Goal: Task Accomplishment & Management: Complete application form

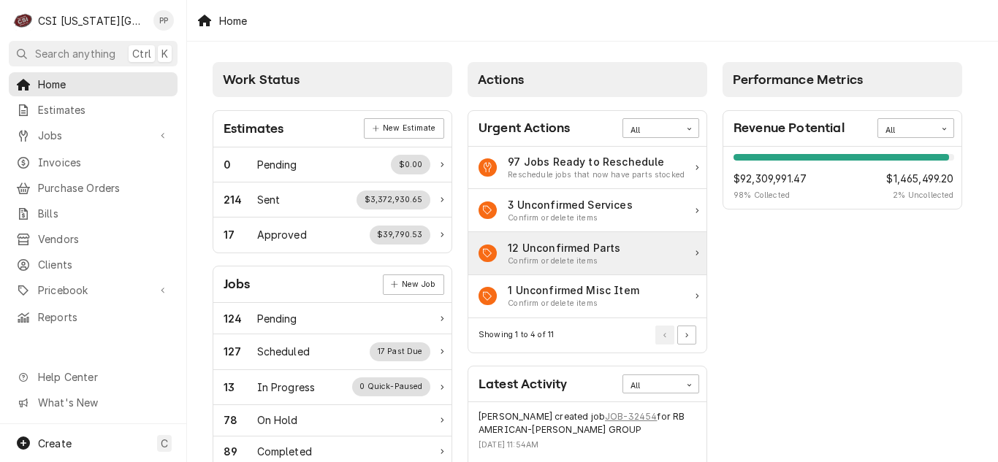
scroll to position [73, 0]
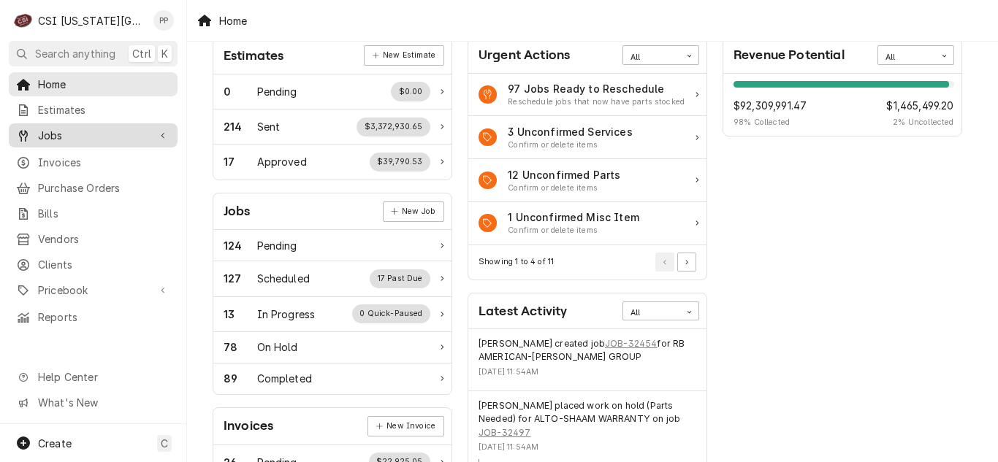
click at [89, 131] on span "Jobs" at bounding box center [93, 135] width 110 height 15
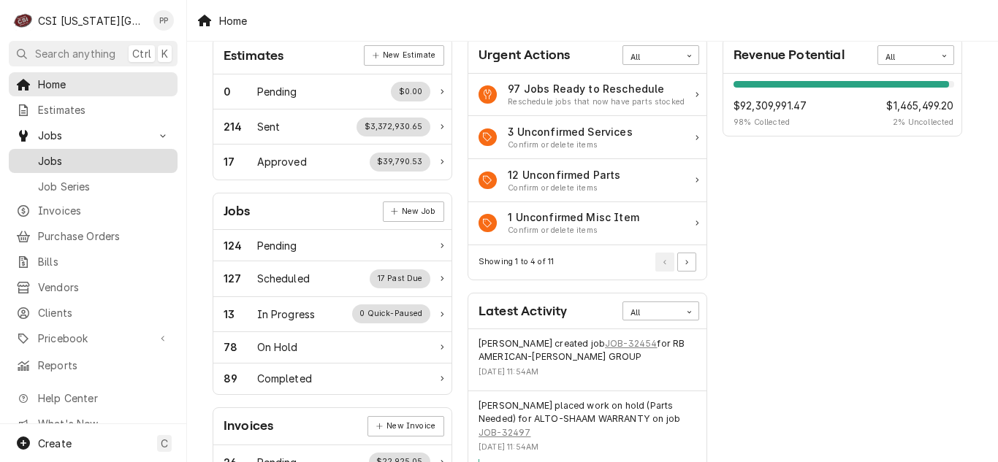
click at [89, 156] on span "Jobs" at bounding box center [104, 160] width 132 height 15
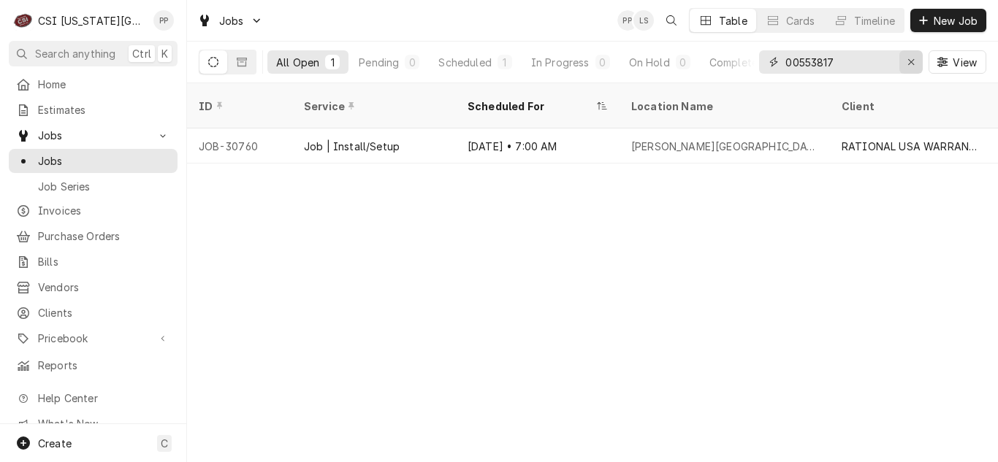
click at [918, 63] on button "Erase input" at bounding box center [910, 61] width 23 height 23
click at [902, 58] on input "Dynamic Content Wrapper" at bounding box center [853, 61] width 137 height 23
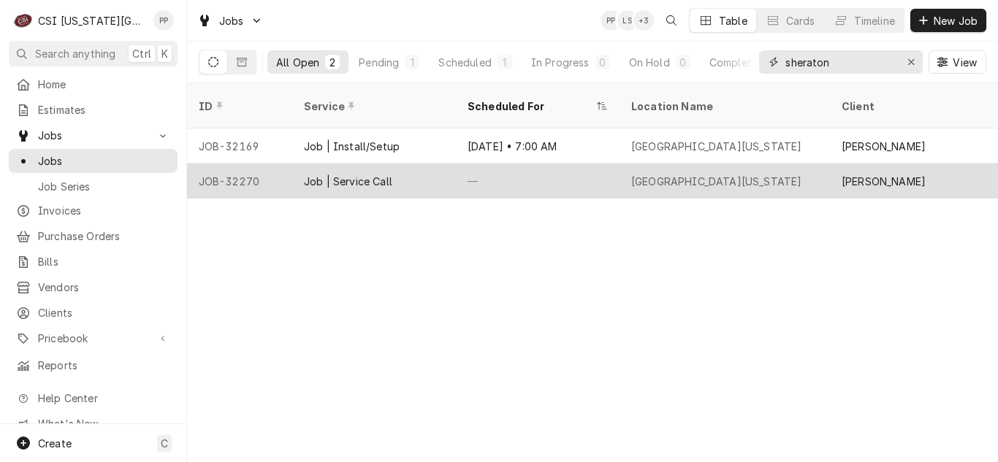
type input "sheraton"
click at [651, 174] on div "Sheraton Kansas City" at bounding box center [716, 181] width 170 height 15
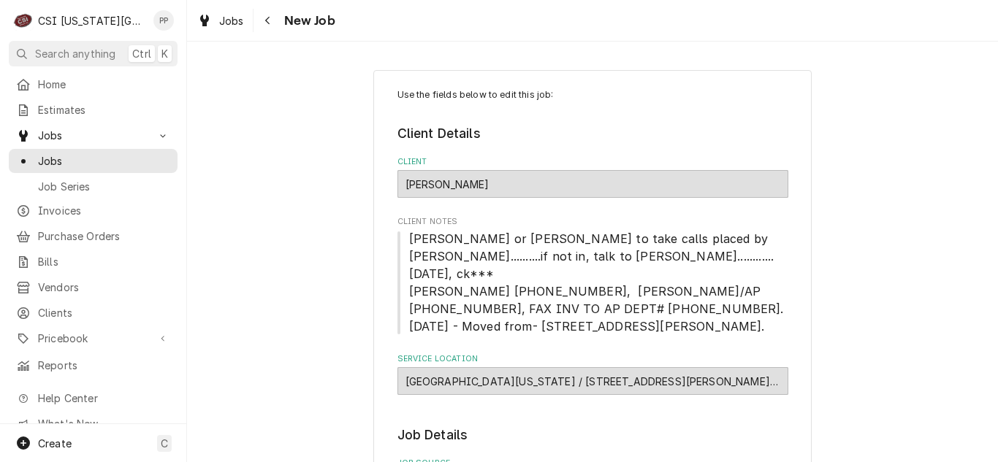
type textarea "x"
click at [126, 104] on span "Estimates" at bounding box center [104, 109] width 132 height 15
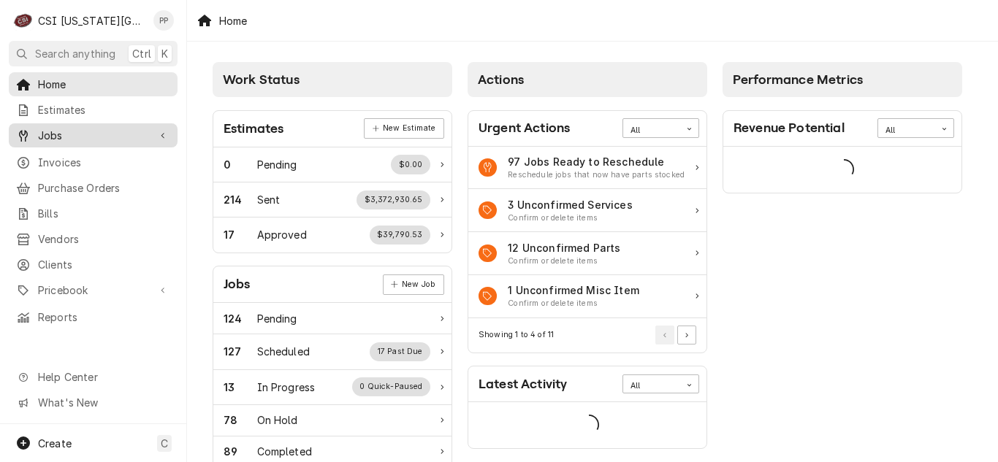
click at [95, 132] on span "Jobs" at bounding box center [93, 135] width 110 height 15
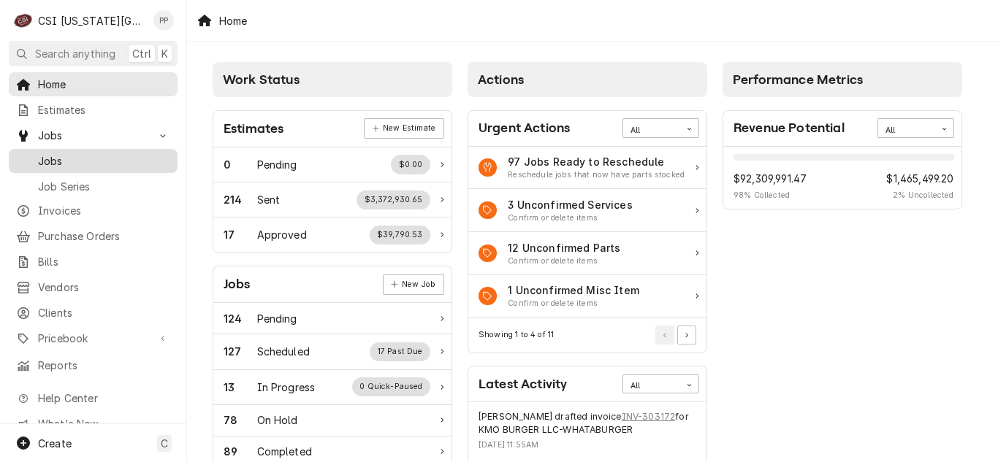
click at [93, 152] on div "Jobs" at bounding box center [93, 161] width 163 height 18
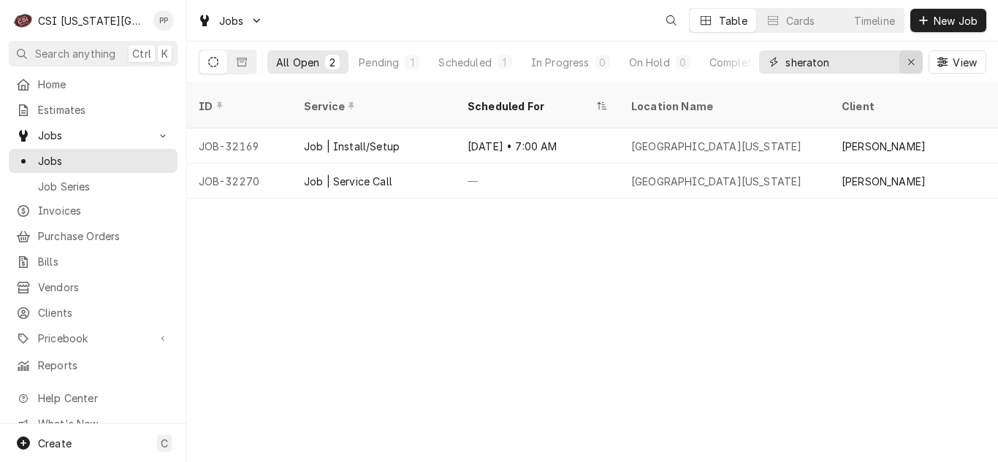
click at [907, 64] on icon "Erase input" at bounding box center [911, 62] width 8 height 10
click at [900, 64] on input "Dynamic Content Wrapper" at bounding box center [853, 61] width 137 height 23
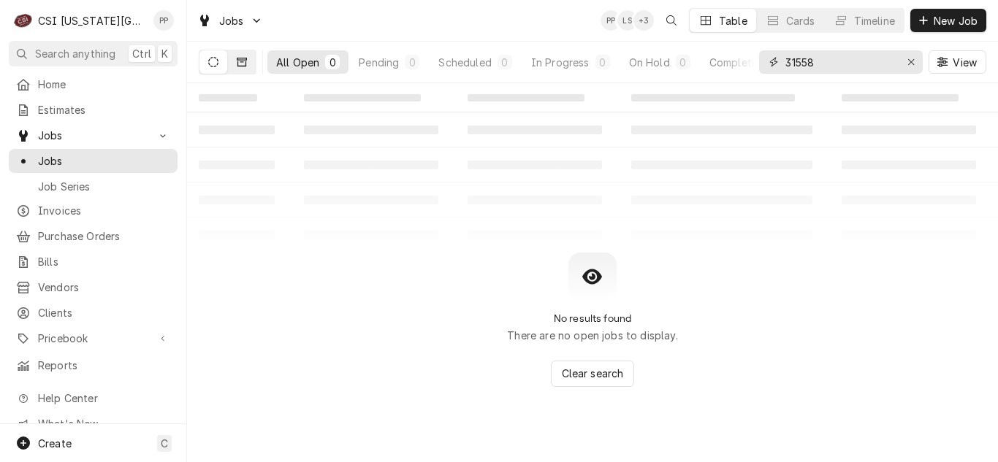
type input "31558"
click at [244, 64] on icon "Dynamic Content Wrapper" at bounding box center [242, 62] width 10 height 10
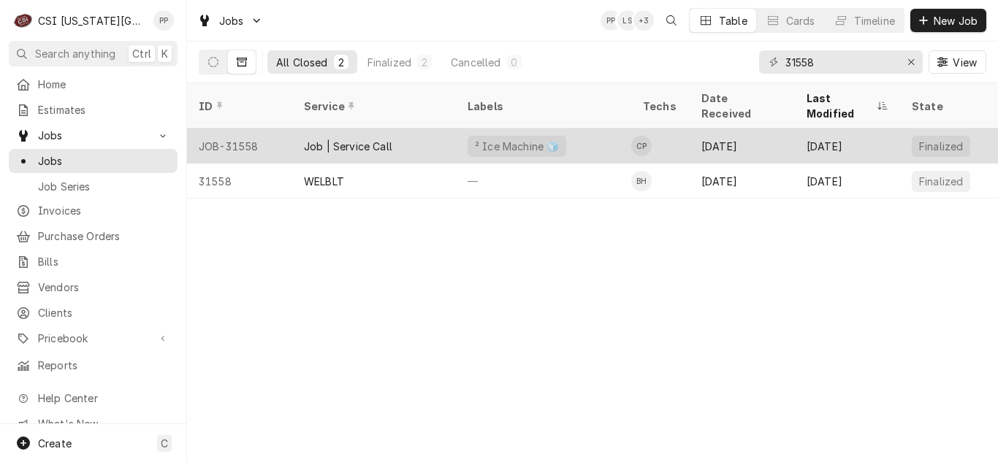
click at [583, 131] on div "² Ice Machine 🧊" at bounding box center [543, 146] width 175 height 35
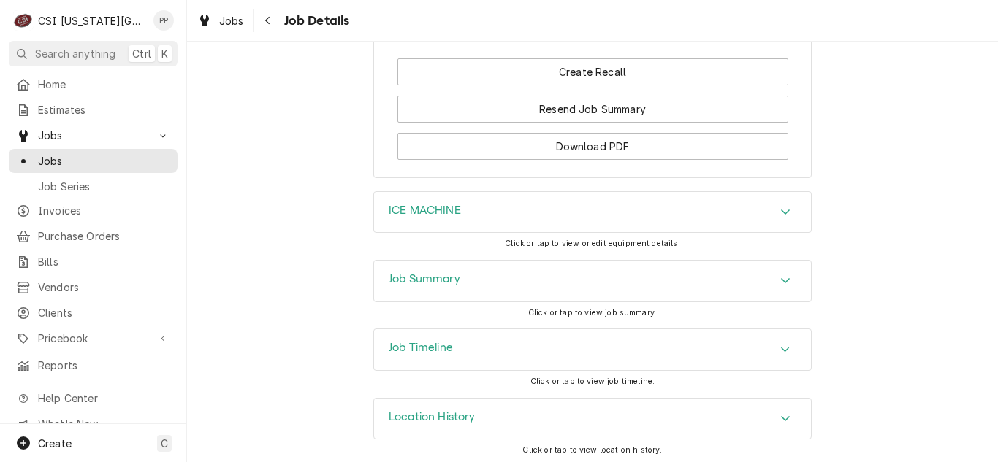
scroll to position [1473, 0]
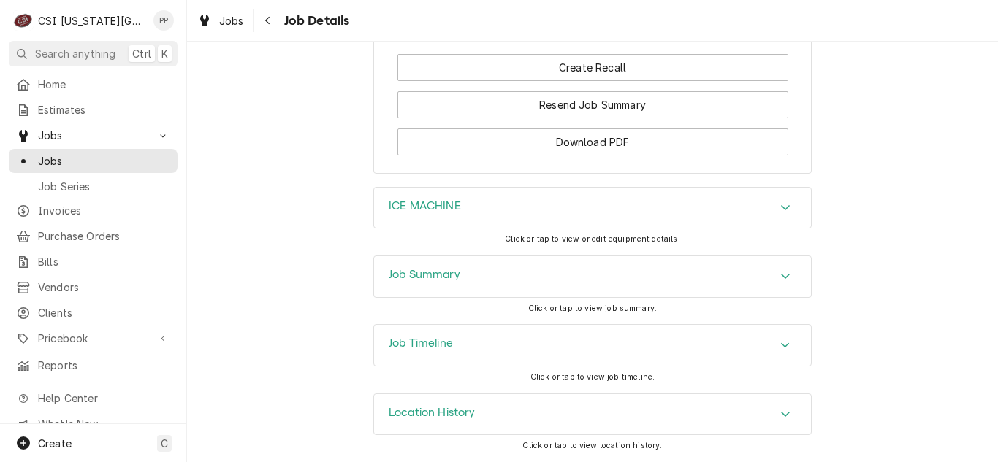
click at [774, 270] on div "Accordion Header" at bounding box center [785, 277] width 22 height 18
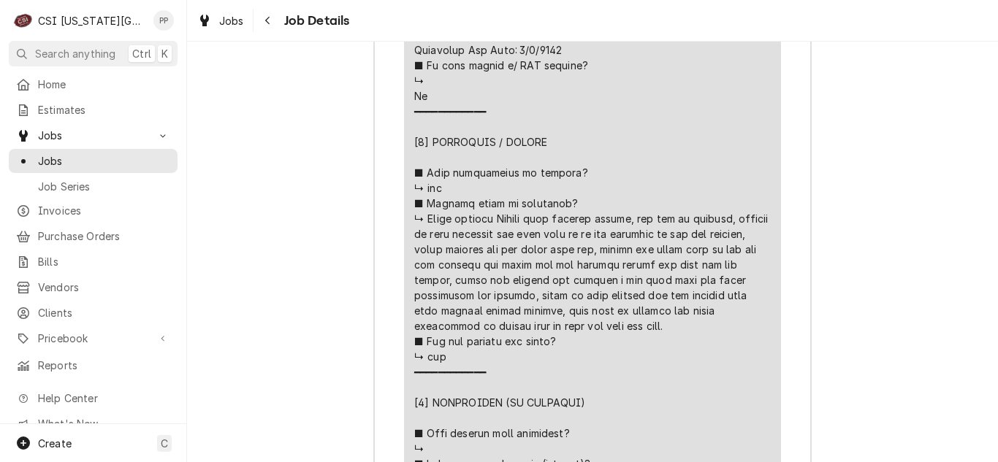
scroll to position [2569, 0]
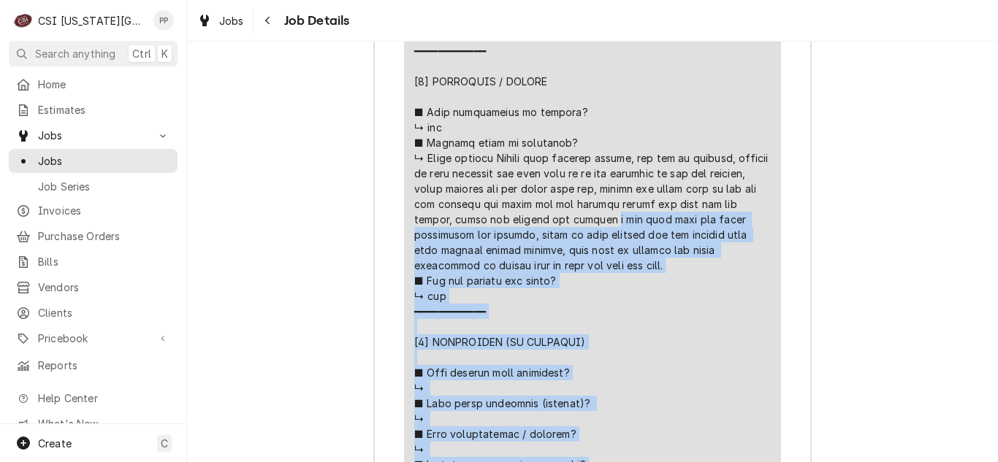
drag, startPoint x: 565, startPoint y: 267, endPoint x: 423, endPoint y: 159, distance: 177.8
click at [423, 159] on div "Line Item" at bounding box center [592, 197] width 356 height 1166
copy div "i did find that the water filtration was leaking, tried to make repairs but the…"
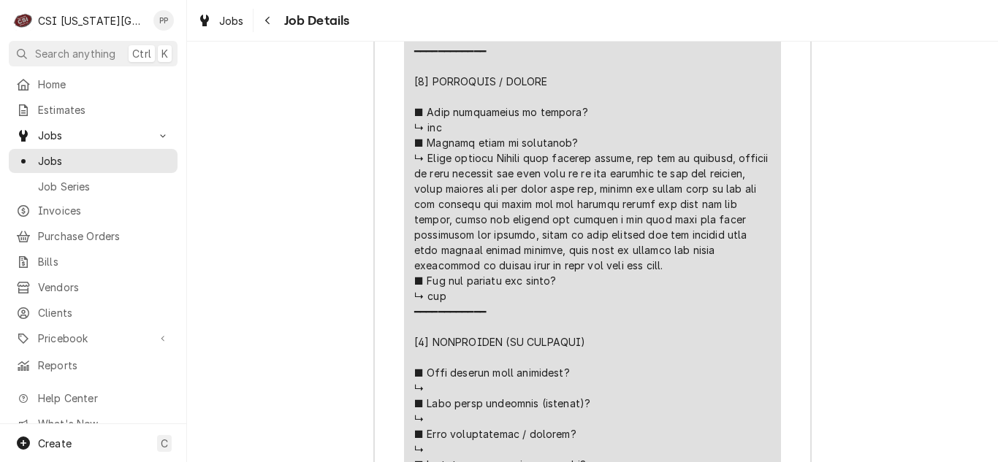
click at [619, 274] on div "Line Item" at bounding box center [592, 197] width 356 height 1166
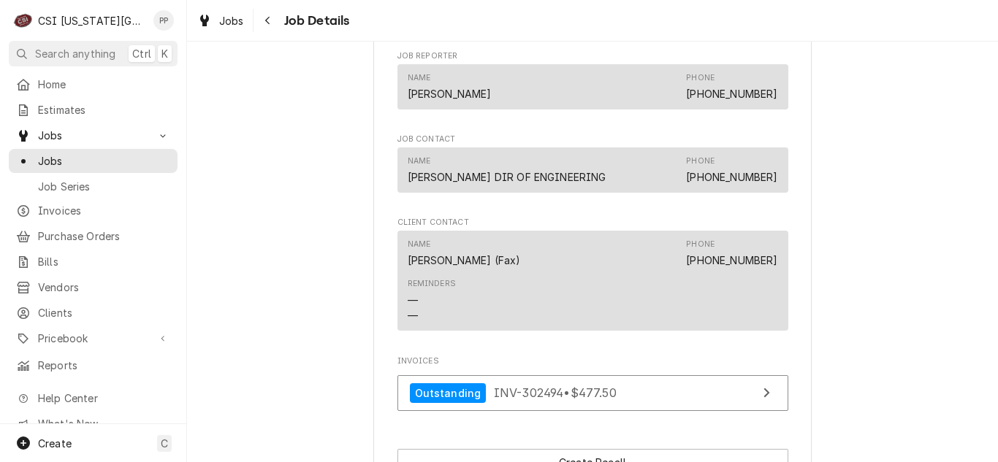
scroll to position [962, 0]
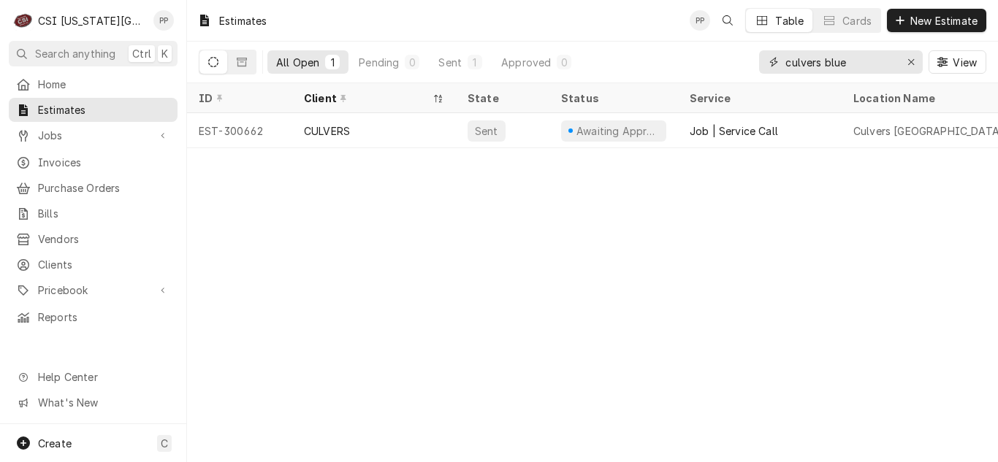
click at [893, 66] on input "culvers blue" at bounding box center [840, 61] width 110 height 23
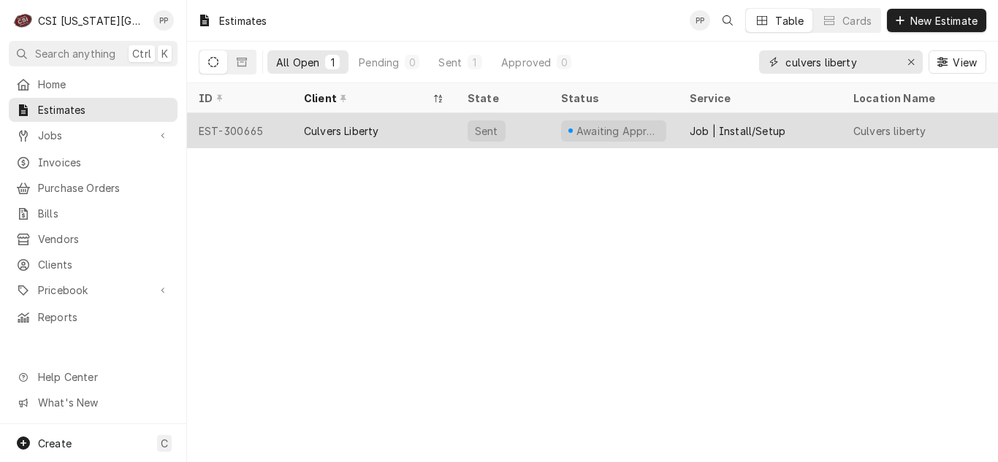
type input "culvers liberty"
click at [633, 134] on div "Awaiting Approval" at bounding box center [617, 130] width 85 height 15
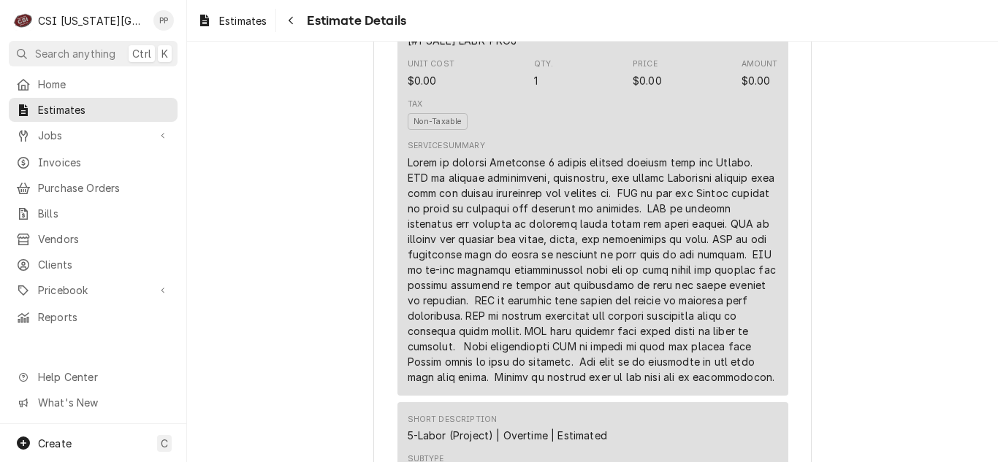
scroll to position [950, 0]
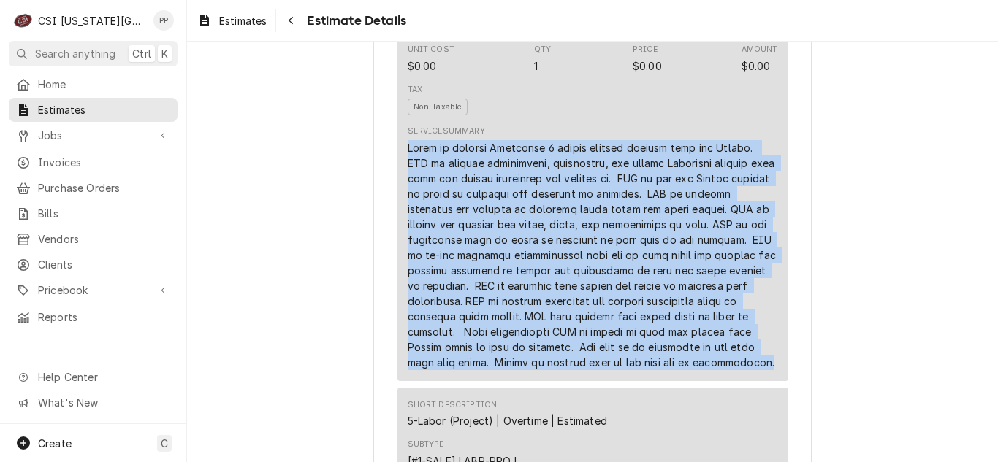
drag, startPoint x: 532, startPoint y: 409, endPoint x: 399, endPoint y: 198, distance: 249.8
click at [399, 198] on div "Short Description Scope | Blank Subtype [#1-SALE] LABR-PROJ Unit Cost $0.00 Qty…" at bounding box center [592, 167] width 391 height 429
copy div "Quote to replace [PERSON_NAME] 3 barrel custard machine with new [PERSON_NAME].…"
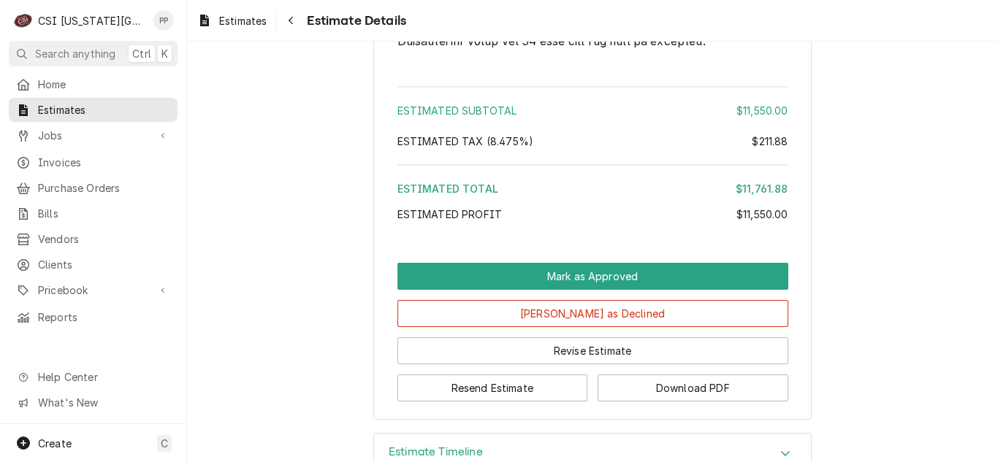
scroll to position [2849, 0]
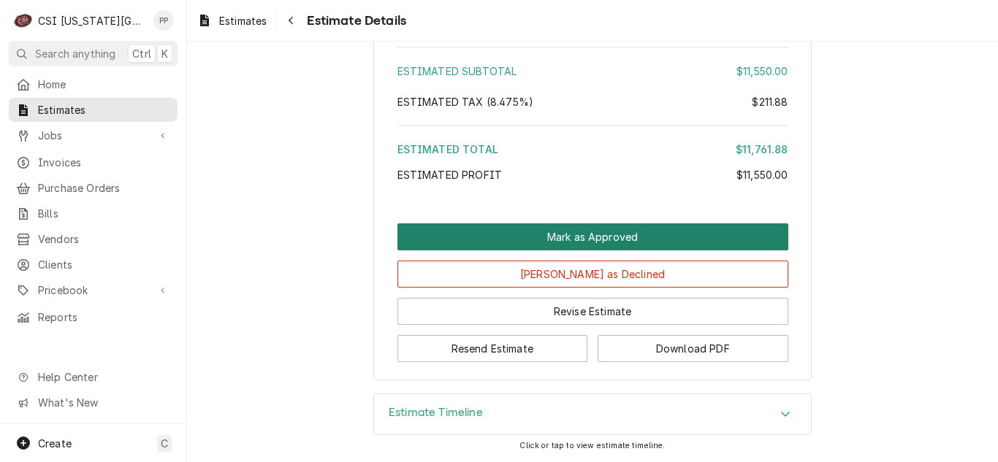
click at [618, 240] on button "Mark as Approved" at bounding box center [592, 237] width 391 height 27
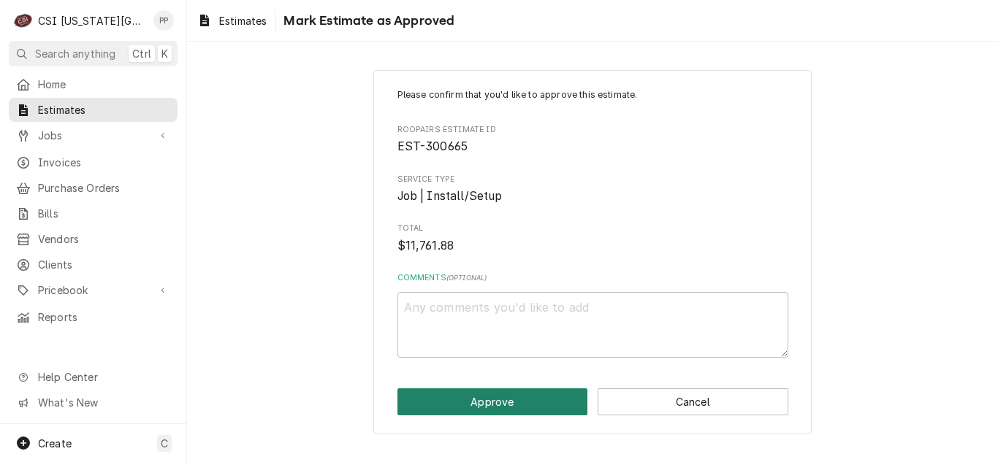
click at [510, 397] on button "Approve" at bounding box center [492, 402] width 191 height 27
type textarea "x"
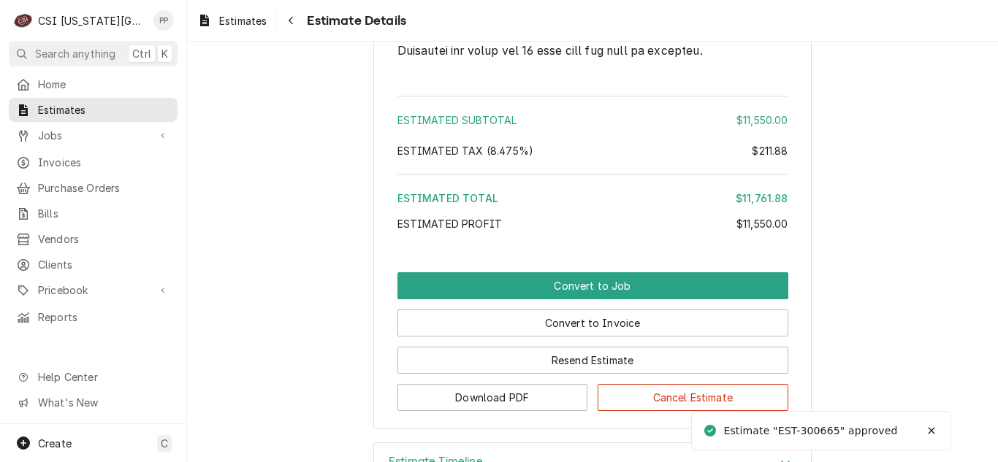
scroll to position [2849, 0]
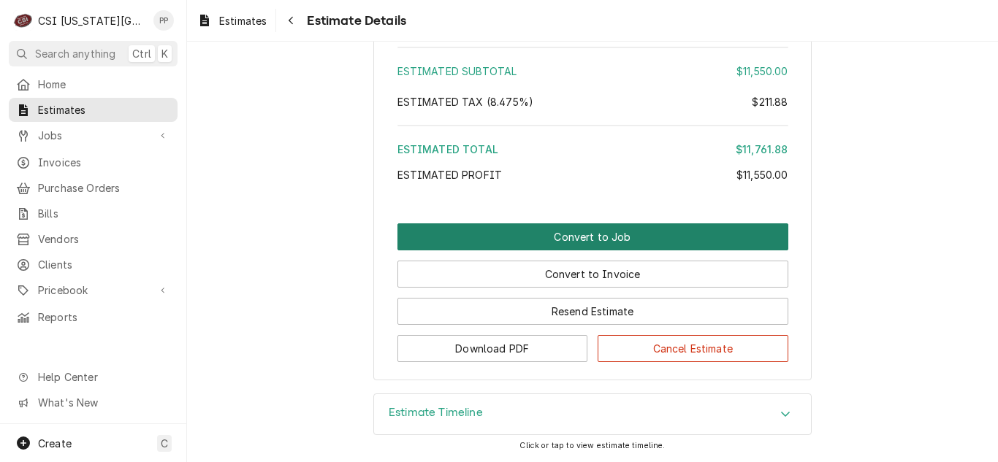
click at [572, 239] on button "Convert to Job" at bounding box center [592, 237] width 391 height 27
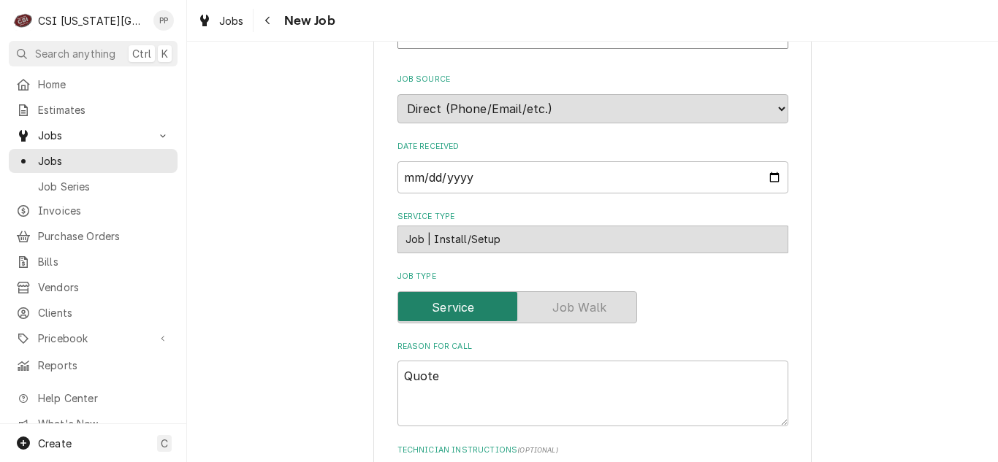
scroll to position [310, 0]
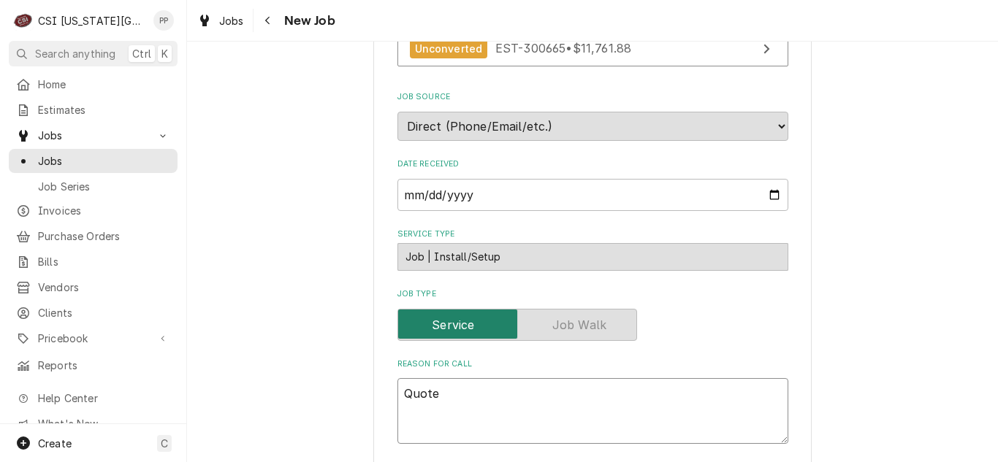
drag, startPoint x: 474, startPoint y: 389, endPoint x: 410, endPoint y: 399, distance: 64.4
click at [410, 399] on textarea "Quote" at bounding box center [592, 411] width 391 height 66
type textarea "x"
type textarea "Q"
type textarea "x"
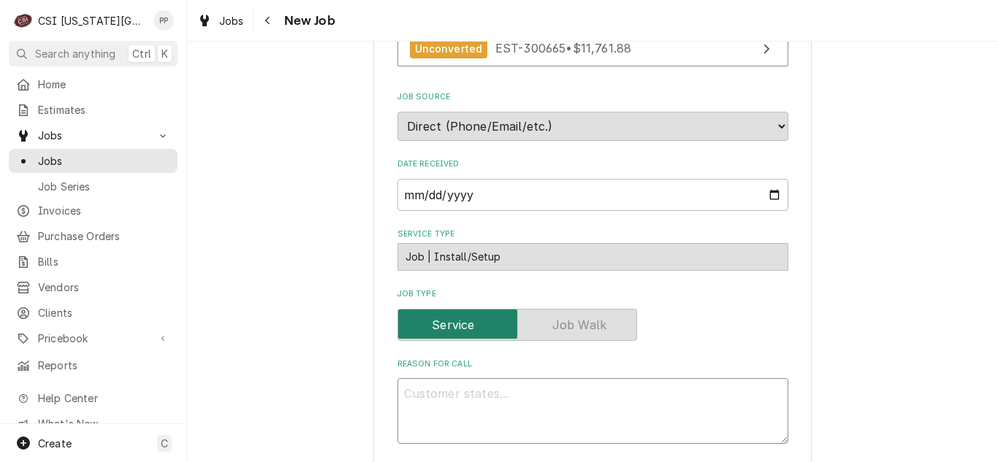
paste textarea "Quote to replace [PERSON_NAME] 3 barrel custard machine with new [PERSON_NAME].…"
type textarea "x"
type textarea "Quote to replace [PERSON_NAME] 3 barrel custard machine with new [PERSON_NAME].…"
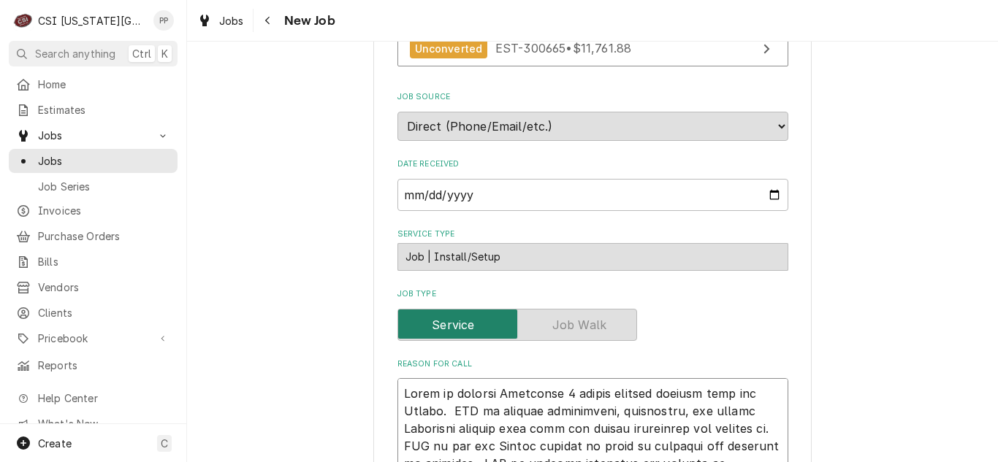
scroll to position [530, 0]
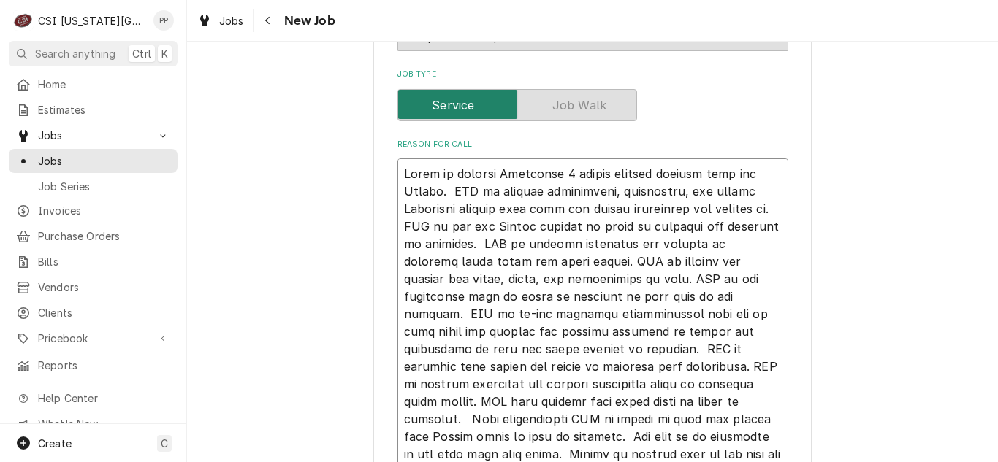
type textarea "x"
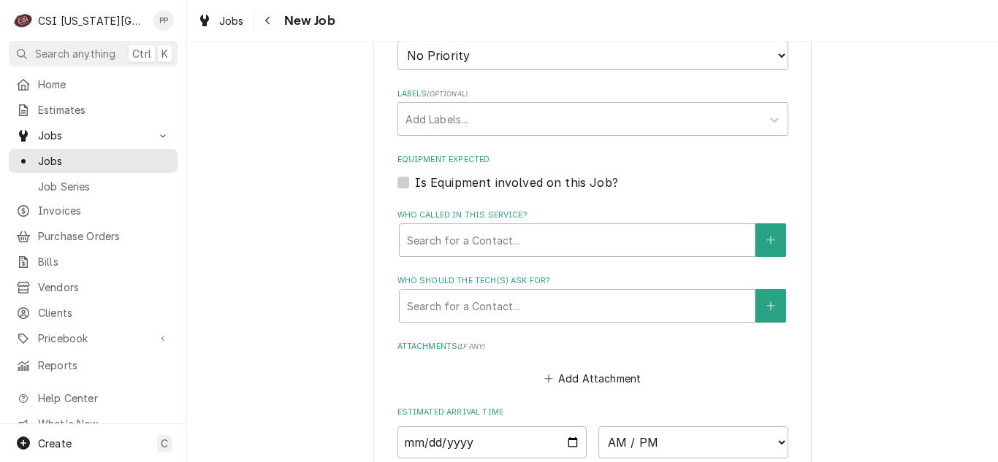
scroll to position [1114, 0]
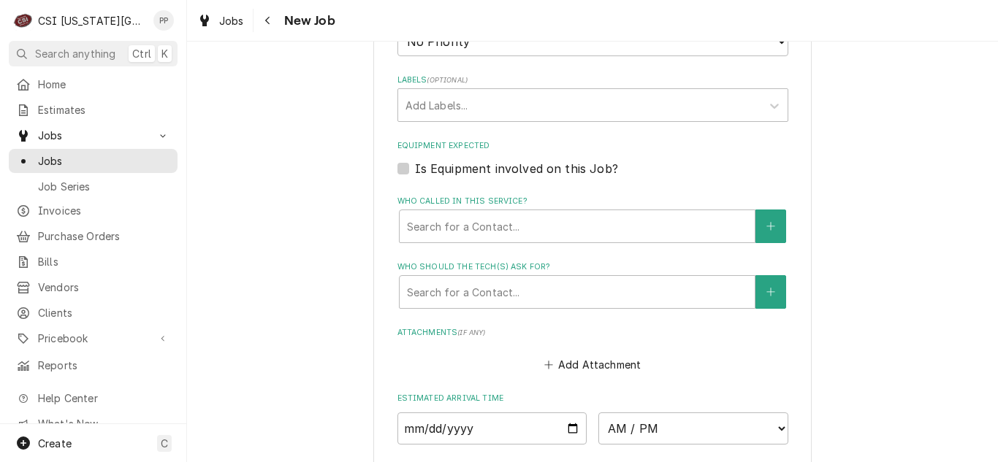
type textarea "Quote to replace [PERSON_NAME] 3 barrel custard machine with new [PERSON_NAME].…"
click at [567, 416] on input "Date" at bounding box center [492, 429] width 190 height 32
click at [564, 424] on input "Date" at bounding box center [492, 429] width 190 height 32
type input "[DATE]"
type textarea "x"
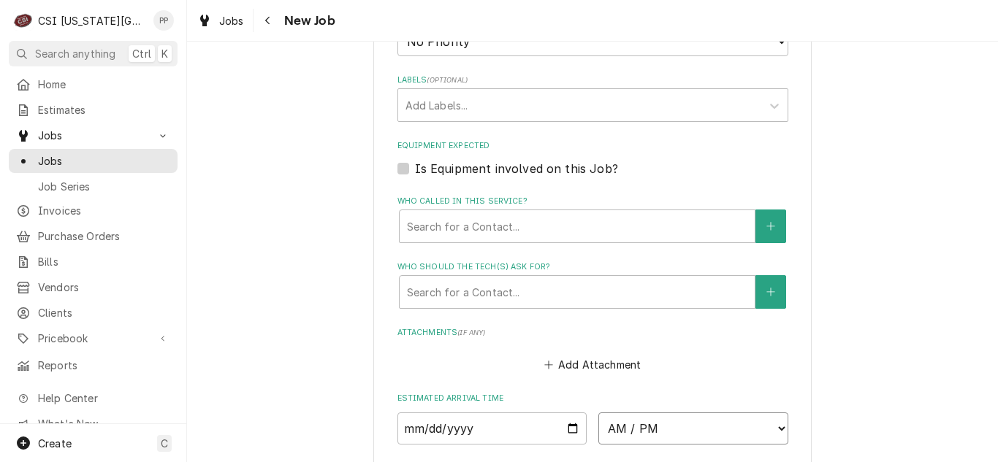
click at [768, 429] on select "AM / PM 6:00 AM 6:15 AM 6:30 AM 6:45 AM 7:00 AM 7:15 AM 7:30 AM 7:45 AM 8:00 AM…" at bounding box center [693, 429] width 190 height 32
select select "07:00:00"
click at [598, 413] on select "AM / PM 6:00 AM 6:15 AM 6:30 AM 6:45 AM 7:00 AM 7:15 AM 7:30 AM 7:45 AM 8:00 AM…" at bounding box center [693, 429] width 190 height 32
click at [567, 425] on input "[DATE]" at bounding box center [492, 429] width 190 height 32
type textarea "x"
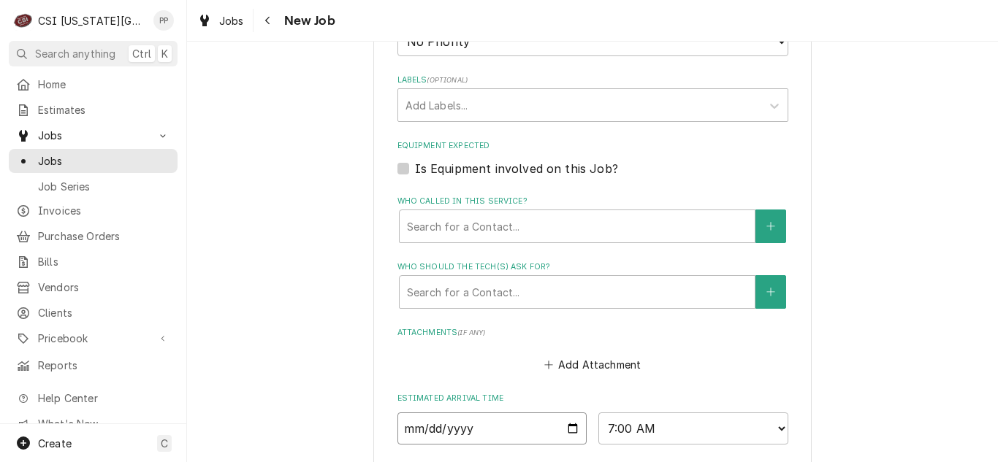
type input "[DATE]"
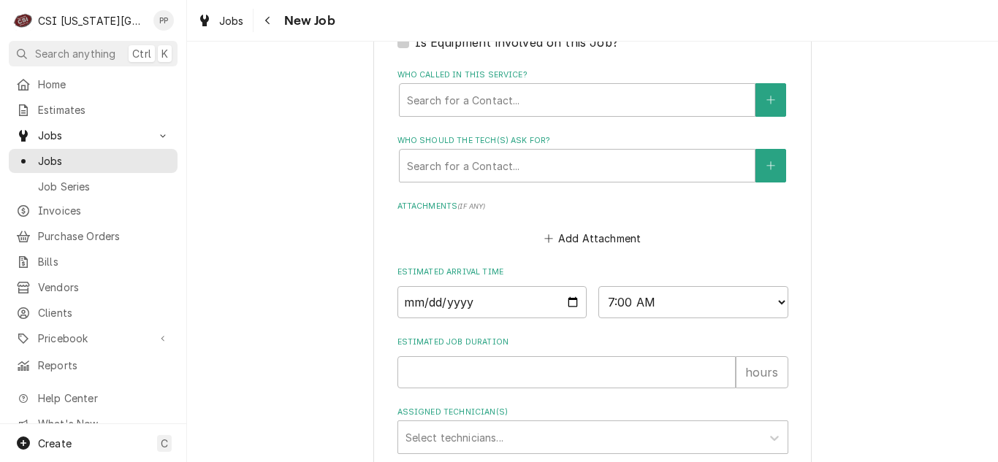
scroll to position [1333, 0]
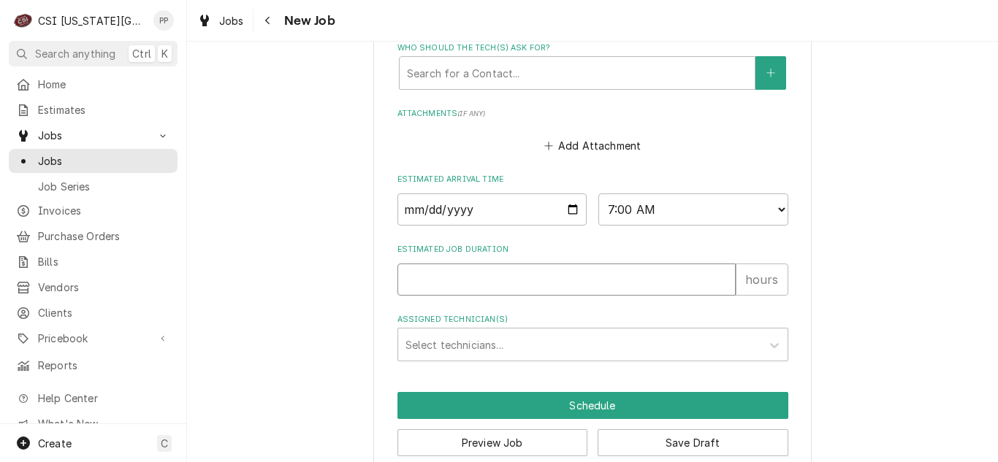
click at [547, 278] on input "Estimated Job Duration" at bounding box center [566, 280] width 338 height 32
type textarea "x"
type input "8"
type textarea "x"
type input "8"
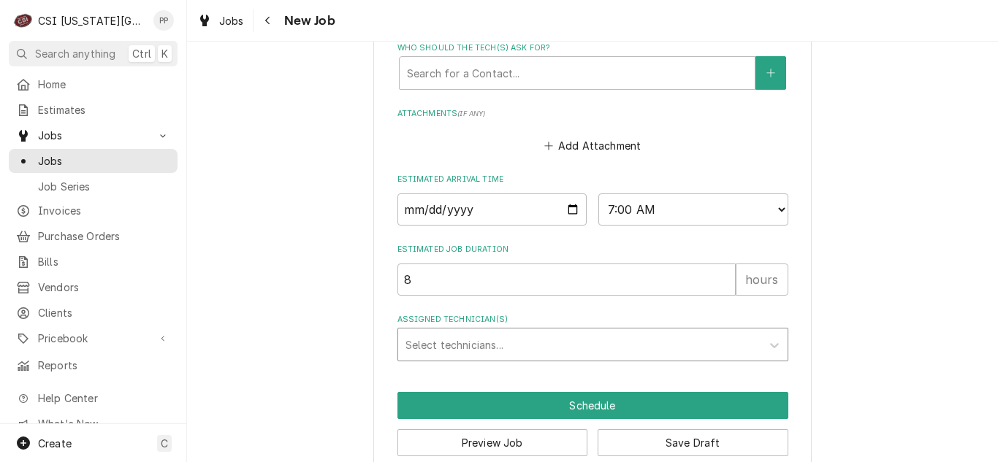
click at [516, 348] on div "Assigned Technician(s)" at bounding box center [579, 345] width 348 height 26
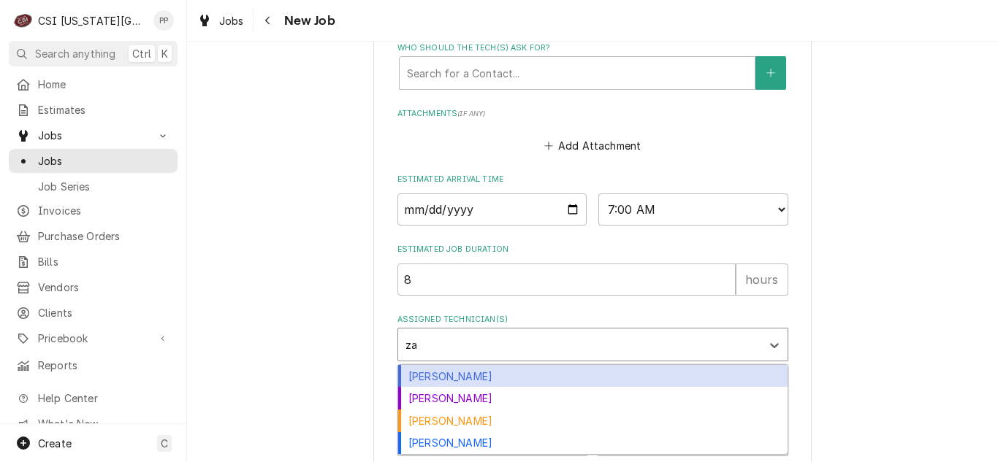
type input "zac"
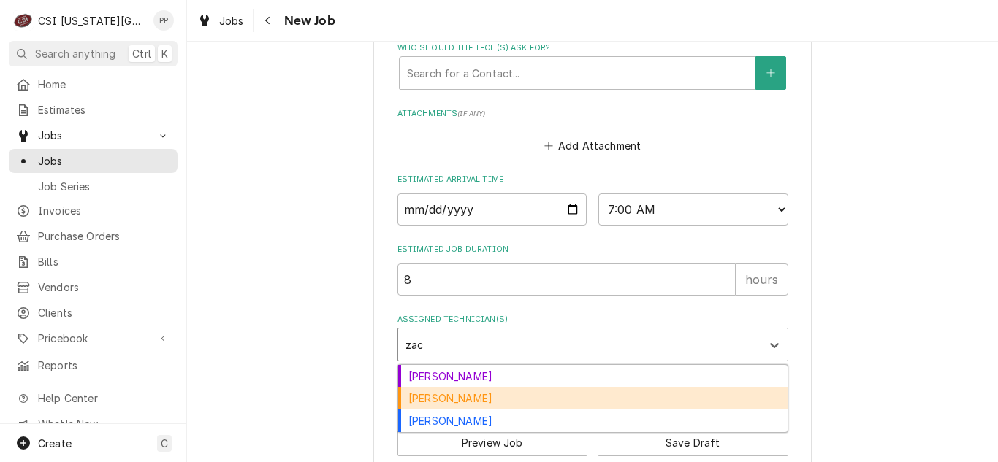
click at [494, 402] on div "[PERSON_NAME]" at bounding box center [592, 398] width 389 height 23
type textarea "x"
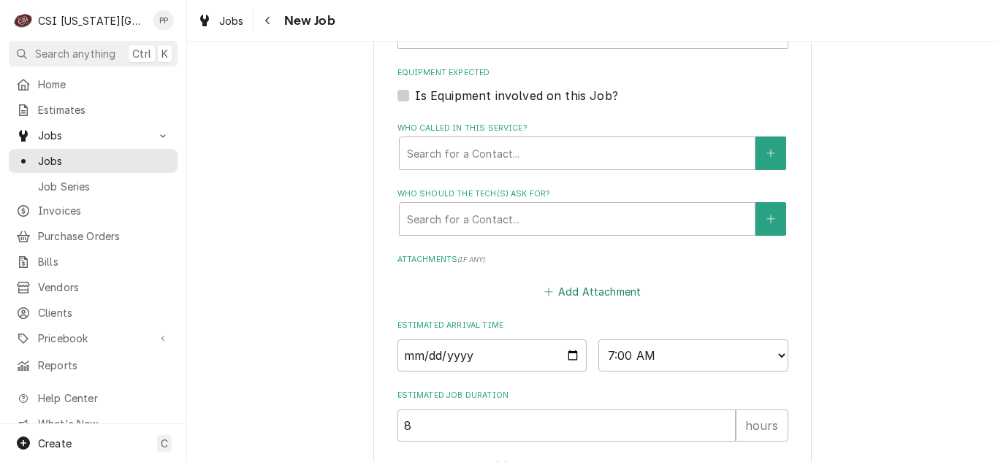
type textarea "x"
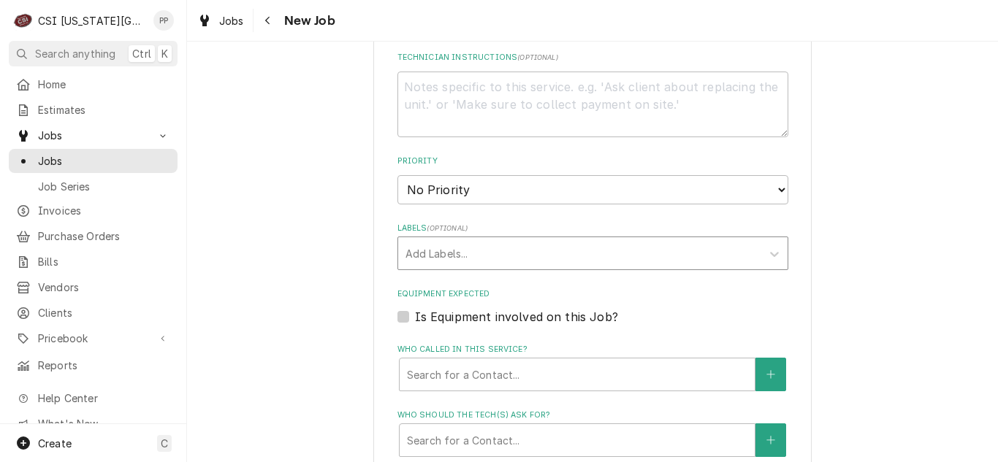
scroll to position [895, 0]
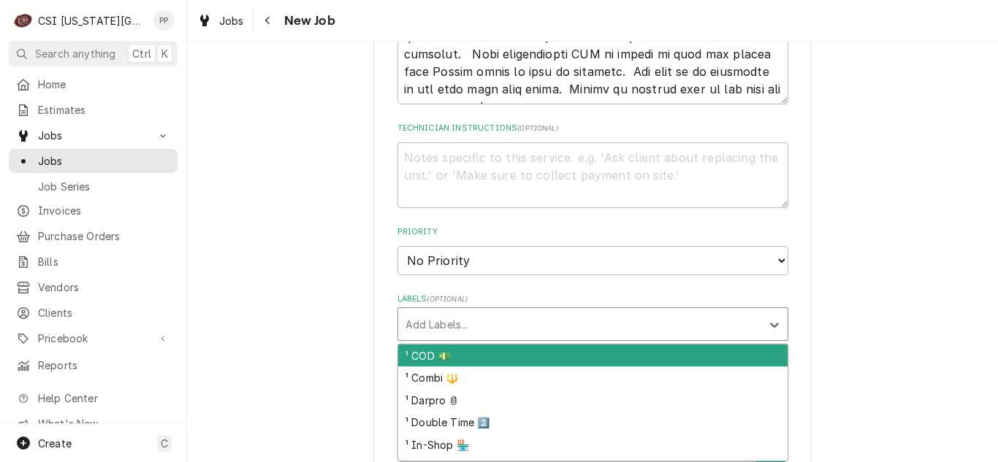
click at [558, 331] on div "Labels" at bounding box center [579, 324] width 348 height 26
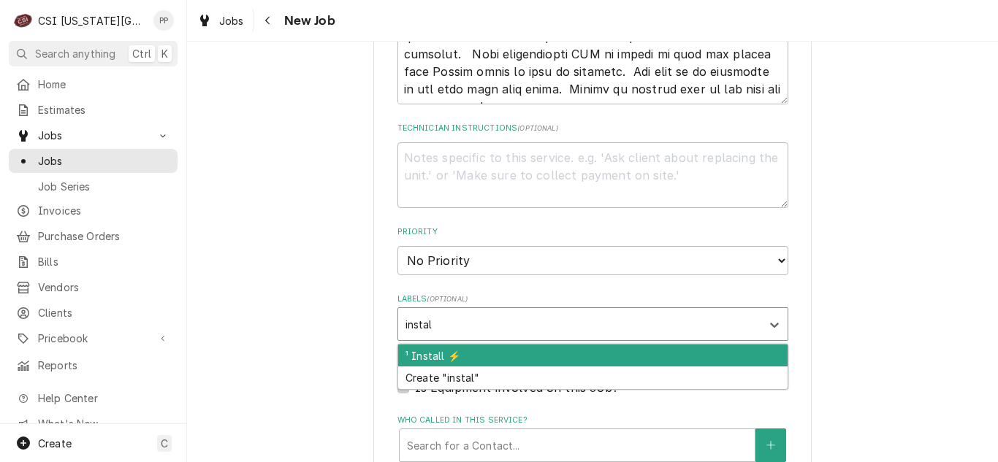
type input "install"
type textarea "x"
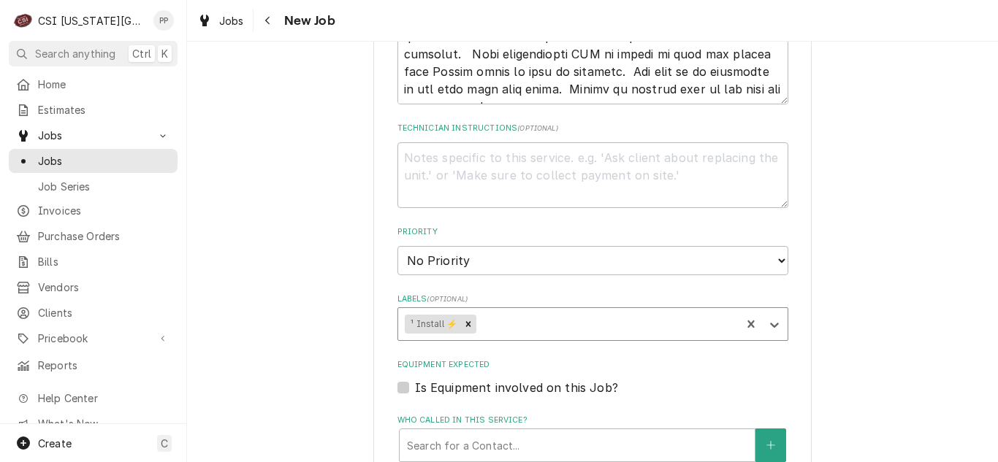
type input "r"
type textarea "x"
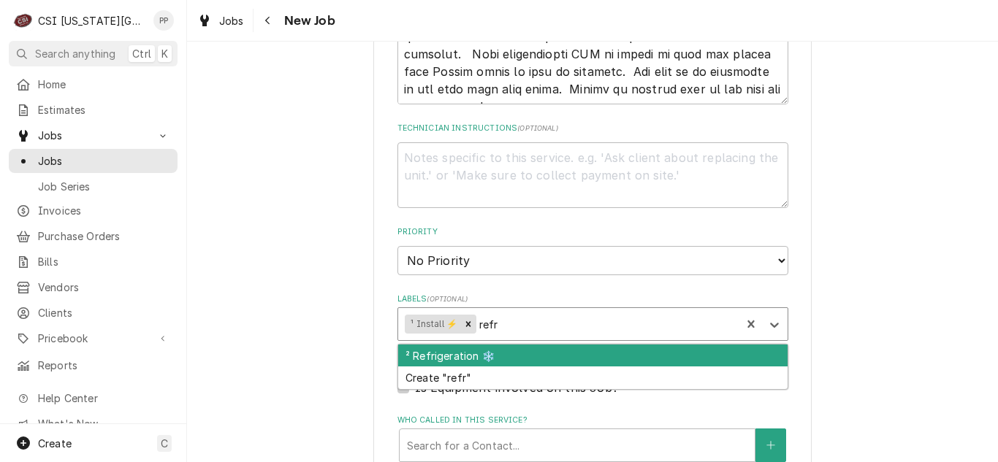
type input "refri"
type textarea "x"
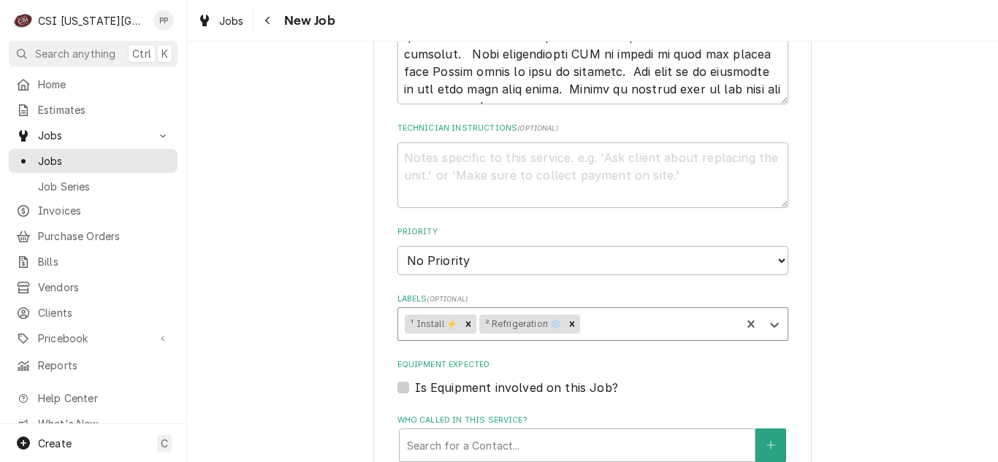
type textarea "x"
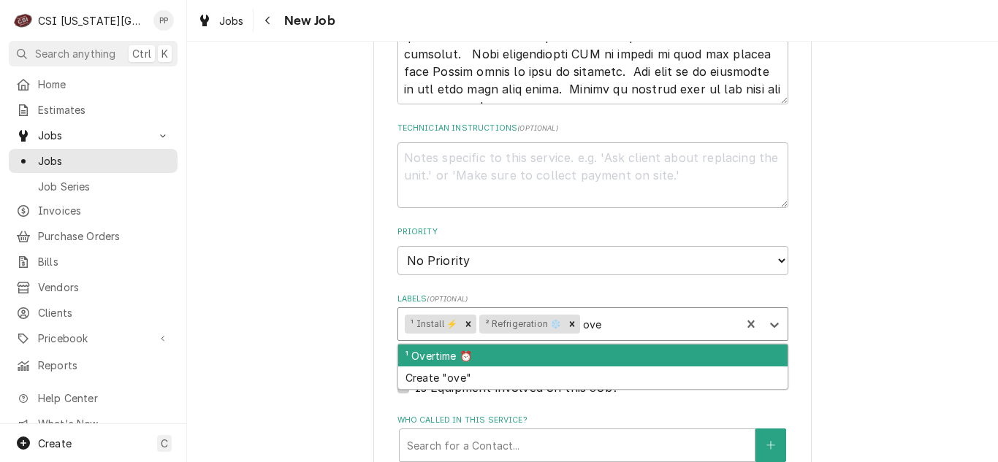
type input "over"
click at [541, 349] on div "¹ Overtime ⏰" at bounding box center [592, 356] width 389 height 23
type textarea "x"
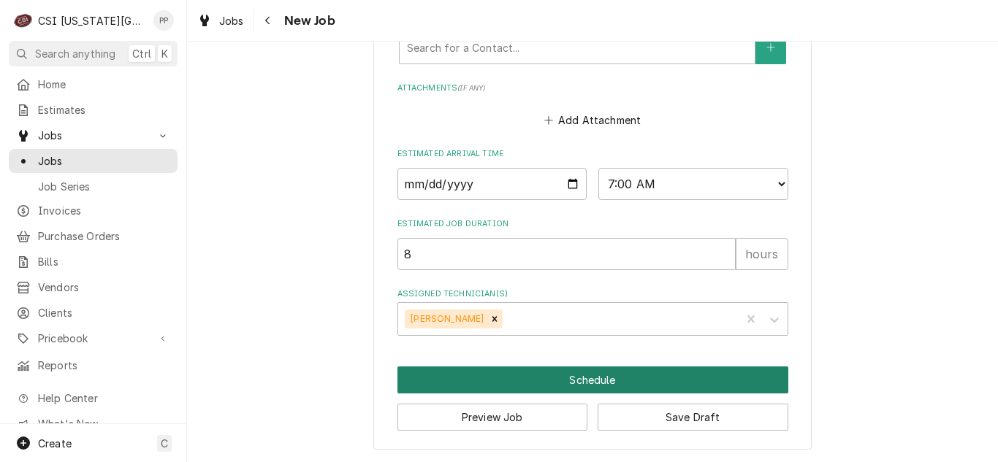
click at [654, 378] on button "Schedule" at bounding box center [592, 380] width 391 height 27
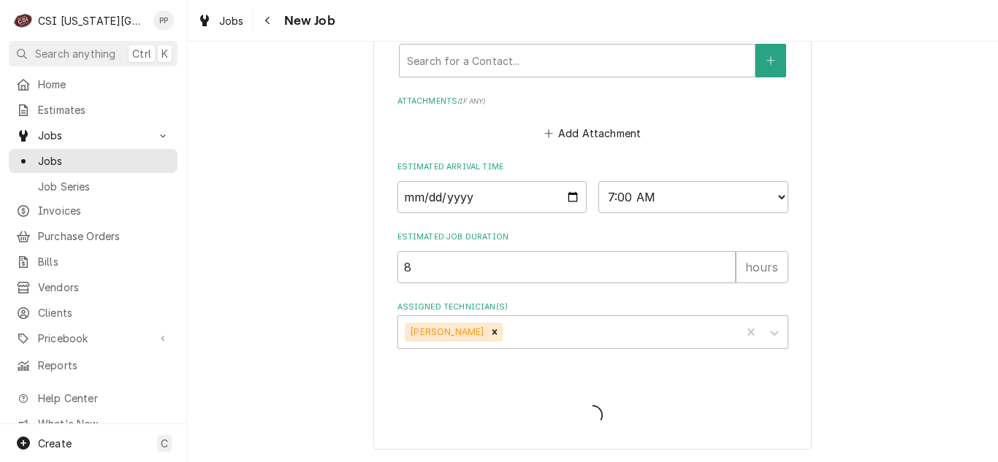
scroll to position [1345, 0]
type textarea "x"
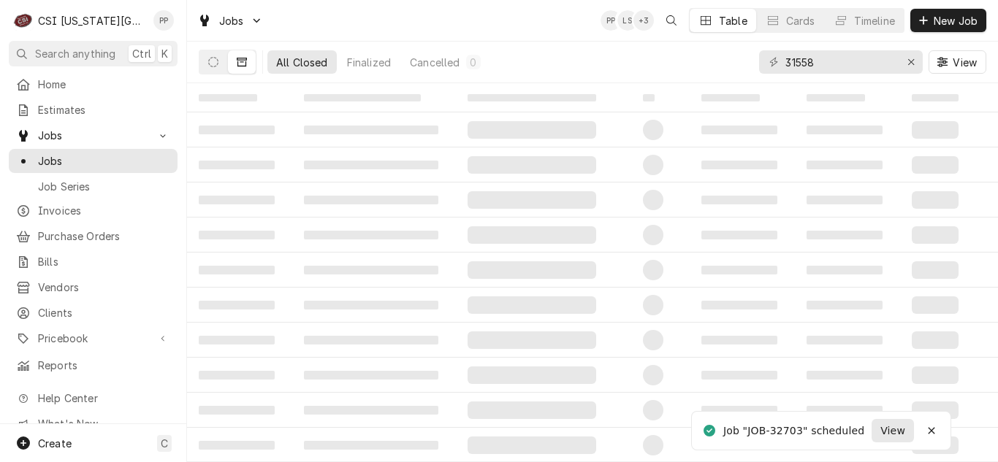
click at [895, 433] on span "View" at bounding box center [892, 431] width 31 height 15
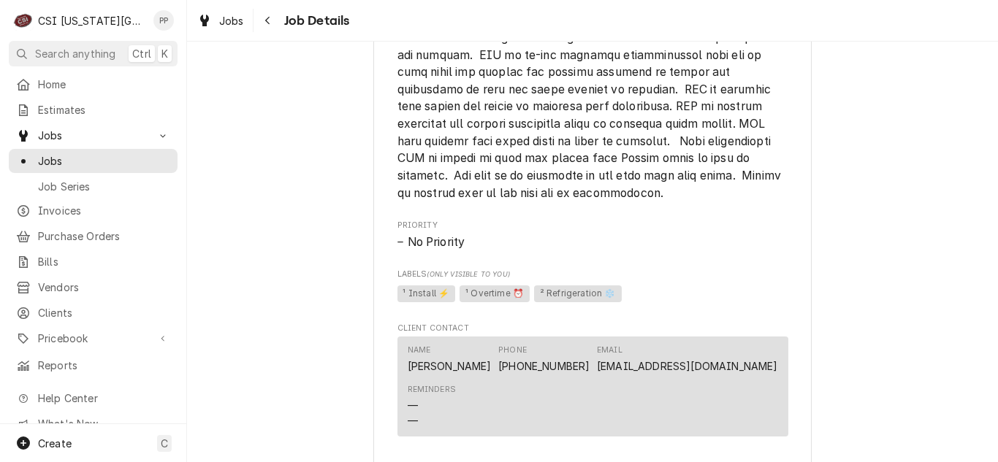
scroll to position [1250, 0]
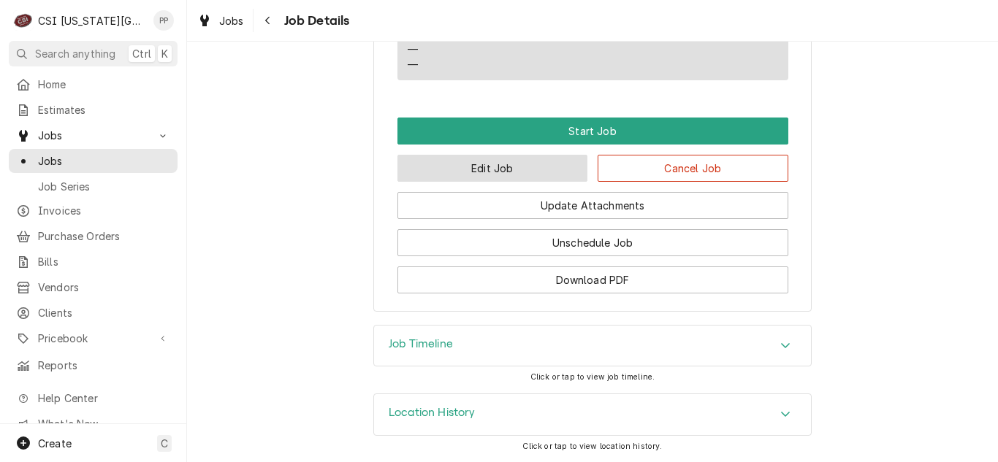
click at [499, 160] on button "Edit Job" at bounding box center [492, 168] width 191 height 27
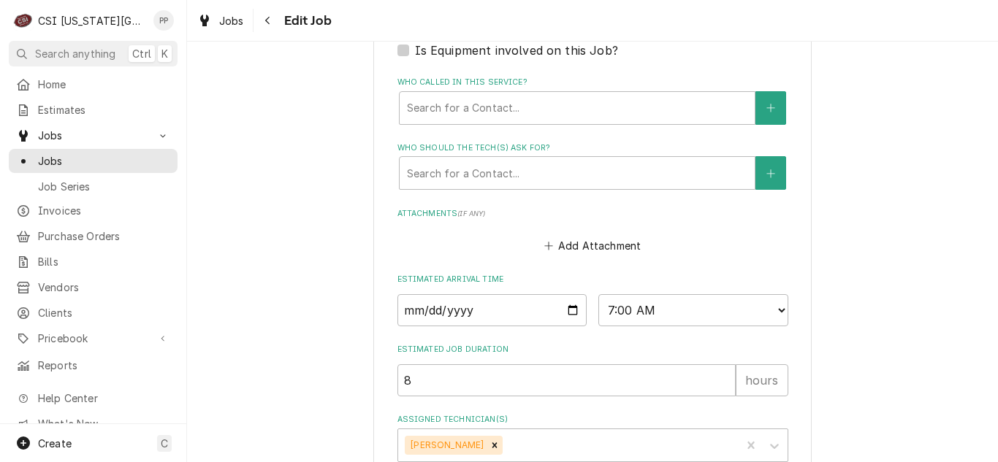
scroll to position [1241, 0]
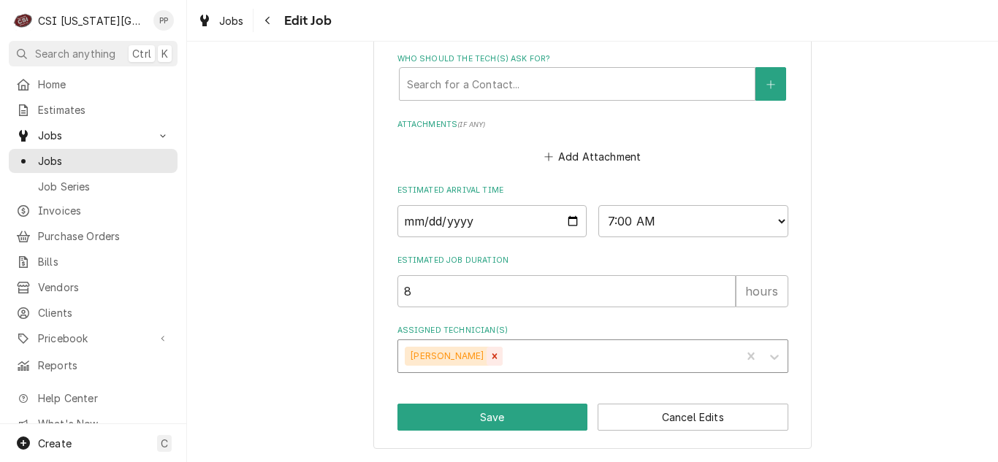
click at [489, 356] on icon "Remove Zach Masters" at bounding box center [494, 356] width 10 height 10
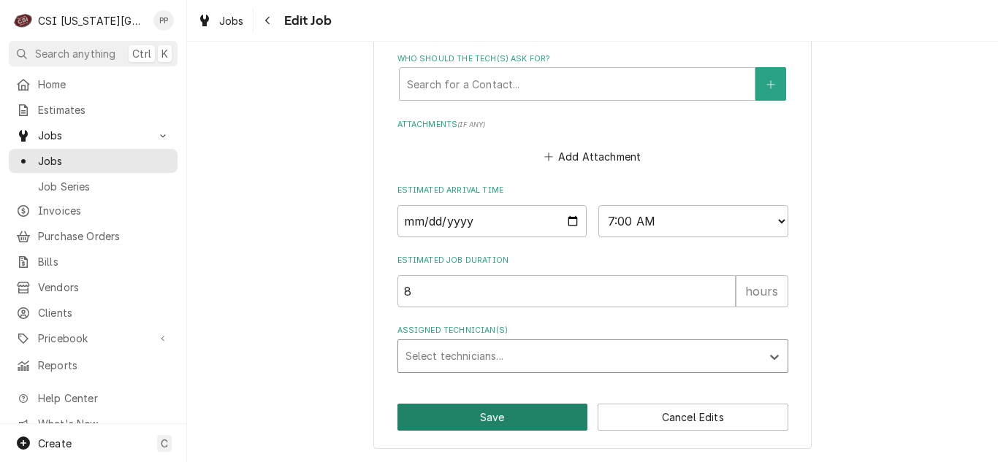
click at [493, 411] on button "Save" at bounding box center [492, 417] width 191 height 27
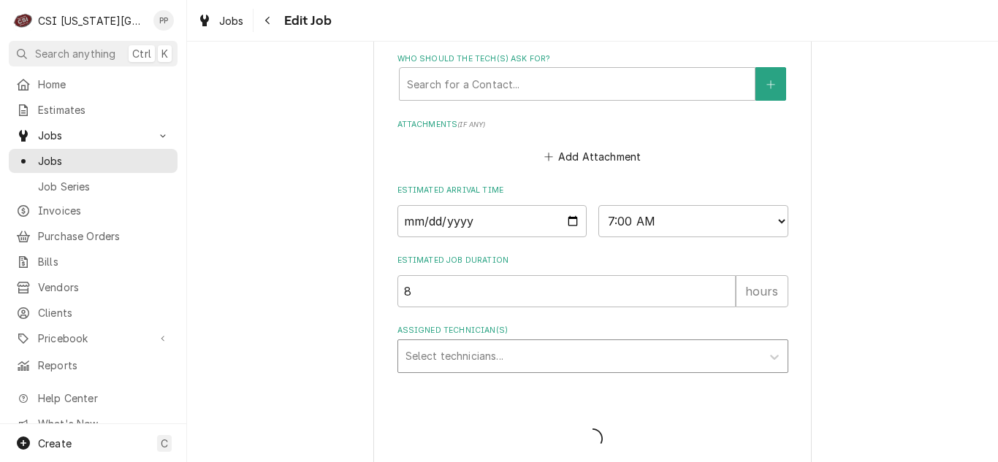
type textarea "x"
